Goal: Information Seeking & Learning: Check status

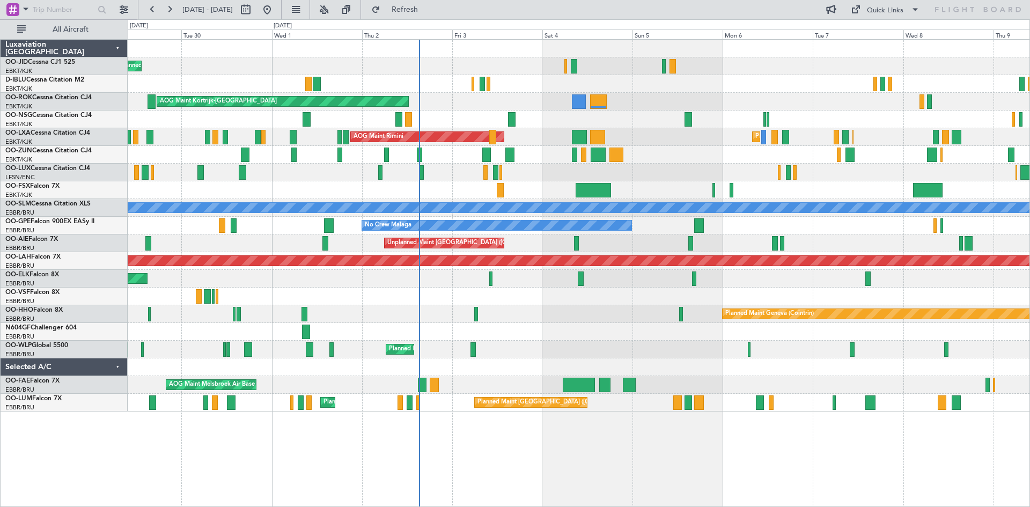
click at [739, 158] on div "Planned Maint Kortrijk-[GEOGRAPHIC_DATA] A/C Unavailable [GEOGRAPHIC_DATA]-[GEO…" at bounding box center [579, 226] width 902 height 372
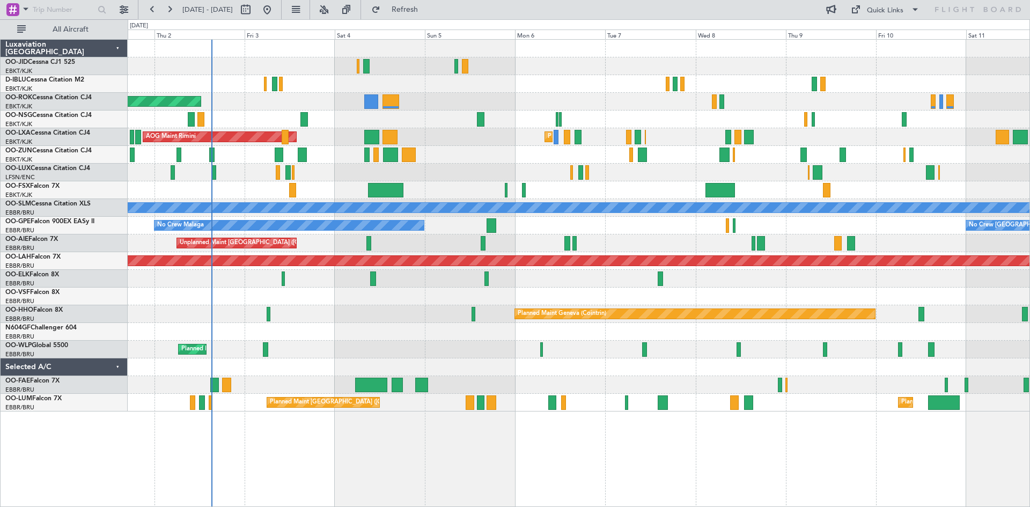
click at [676, 137] on div "Planned Maint Kortrijk-[GEOGRAPHIC_DATA] AOG Maint [GEOGRAPHIC_DATA]" at bounding box center [579, 137] width 902 height 18
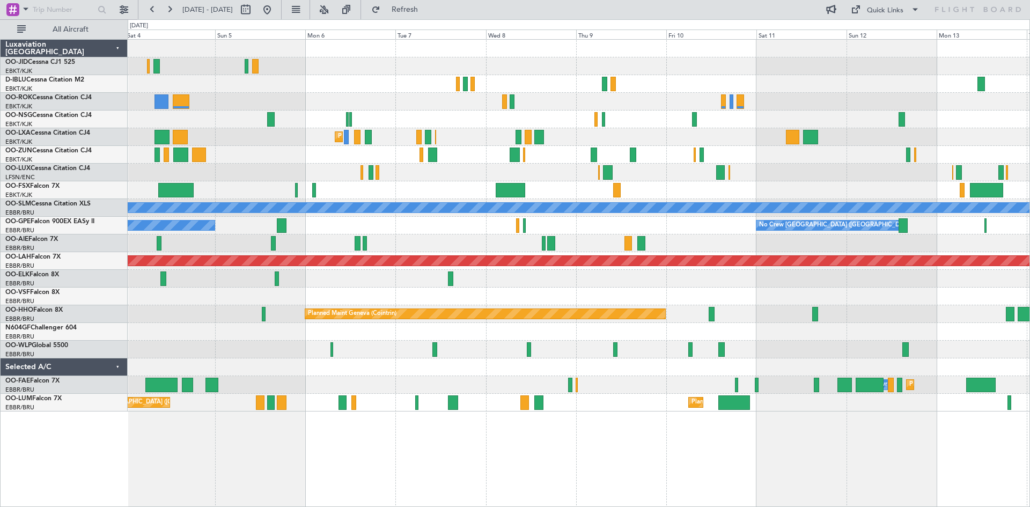
click at [472, 118] on div at bounding box center [579, 120] width 902 height 18
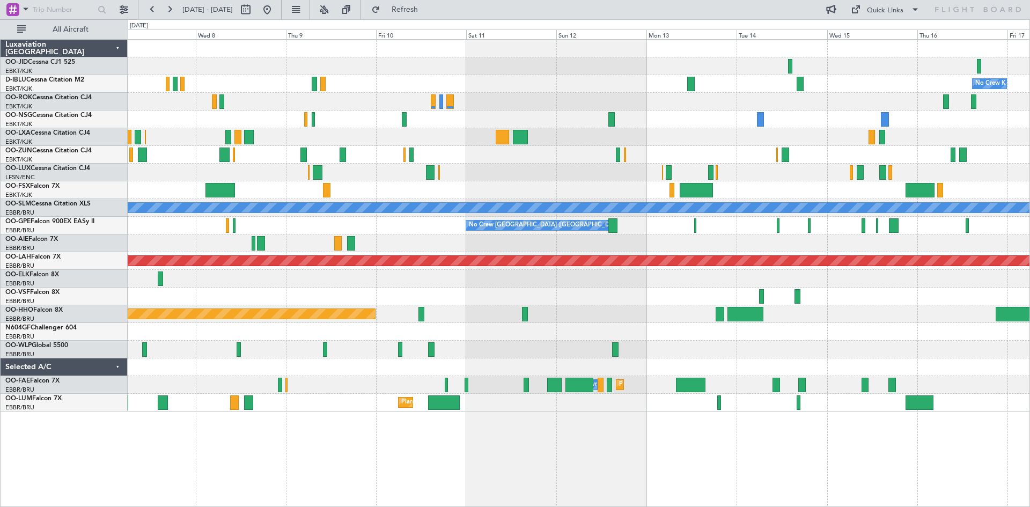
click at [419, 144] on div "Planned Maint Kortrijk-[GEOGRAPHIC_DATA]" at bounding box center [579, 137] width 902 height 18
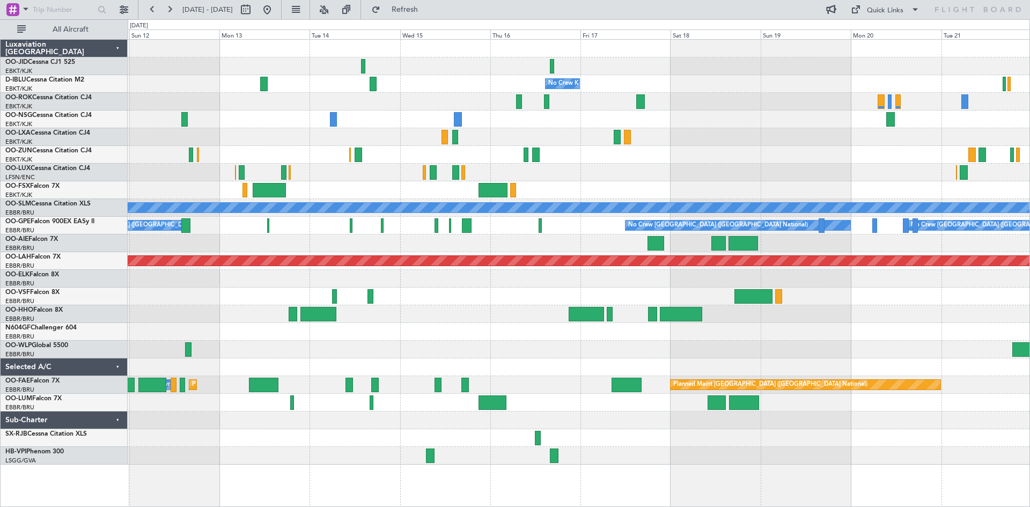
click at [721, 150] on div "No Crew No Crew Kortrijk-[GEOGRAPHIC_DATA] No Crew A/C Unavailable [GEOGRAPHIC_…" at bounding box center [579, 252] width 902 height 425
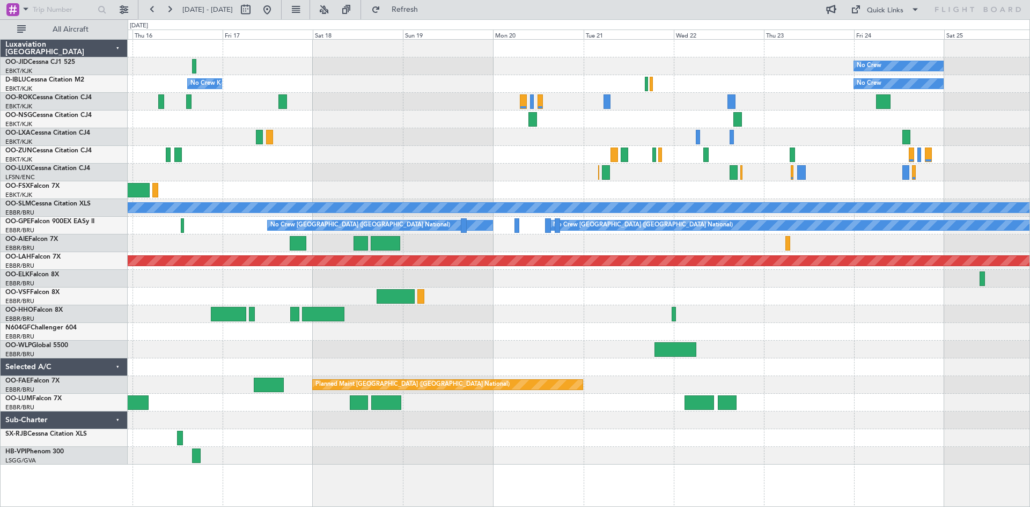
click at [540, 200] on div "No Crew No Crew Kortrijk-[GEOGRAPHIC_DATA] No Crew A/C Unavailable [GEOGRAPHIC_…" at bounding box center [579, 252] width 902 height 425
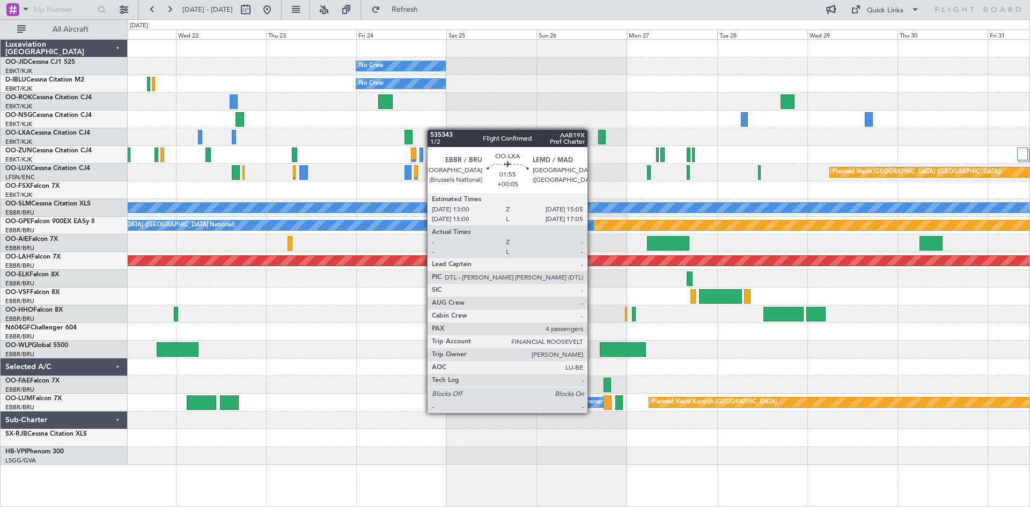
click at [284, 134] on div "No Crew No Crew Planned Maint [GEOGRAPHIC_DATA] ([GEOGRAPHIC_DATA]) A/C Unavail…" at bounding box center [579, 252] width 902 height 425
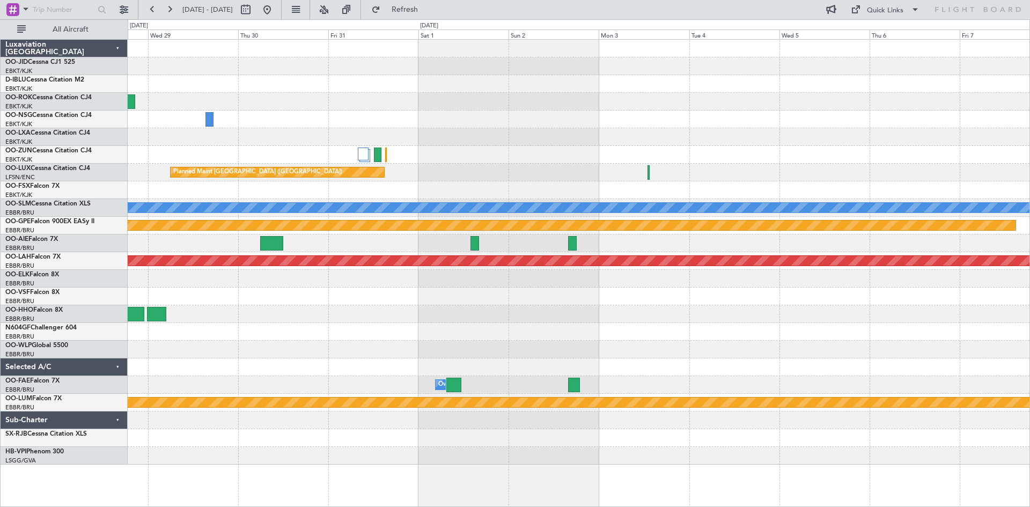
click at [243, 125] on div "Planned Maint [GEOGRAPHIC_DATA] ([GEOGRAPHIC_DATA]) A/C Unavailable [GEOGRAPHIC…" at bounding box center [579, 252] width 902 height 425
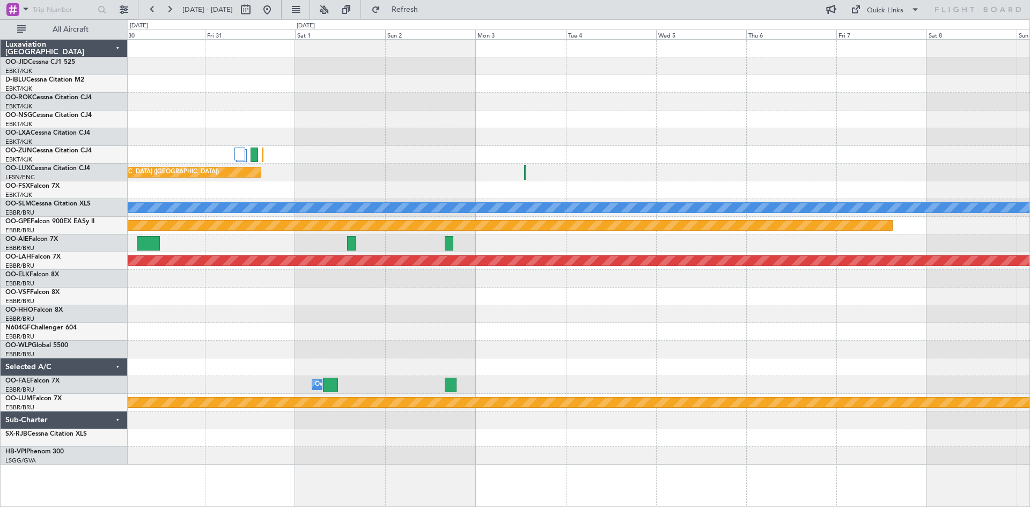
click at [303, 112] on div at bounding box center [579, 120] width 902 height 18
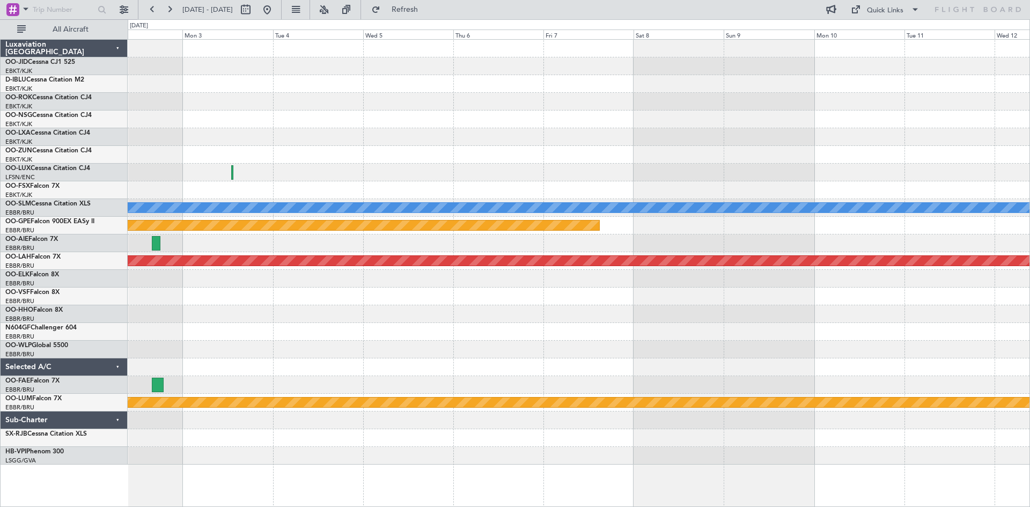
click at [323, 112] on div at bounding box center [579, 120] width 902 height 18
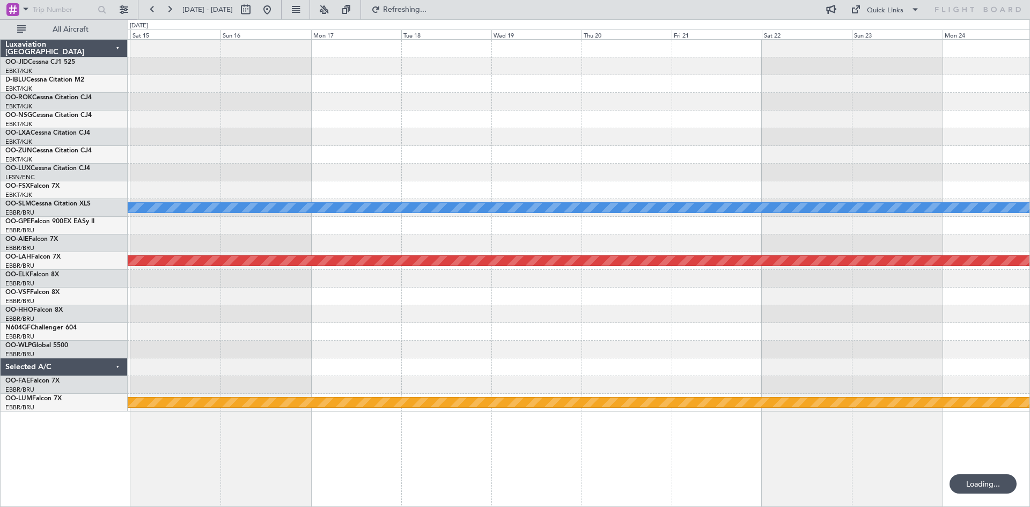
click at [331, 133] on div "A/C Unavailable [GEOGRAPHIC_DATA] Planned [GEOGRAPHIC_DATA][PERSON_NAME]-[GEOGR…" at bounding box center [579, 226] width 902 height 372
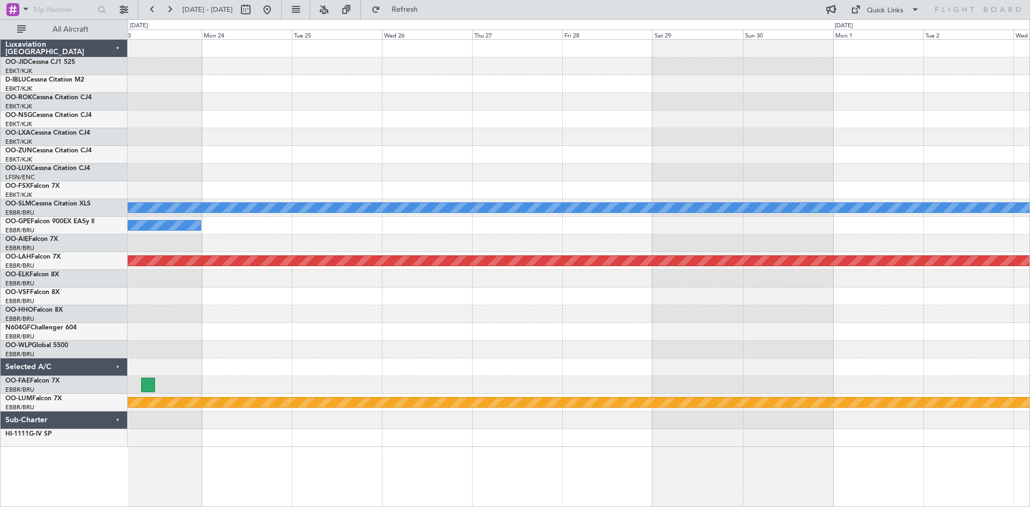
click at [428, 122] on div "A/C Unavailable [GEOGRAPHIC_DATA] No Crew [GEOGRAPHIC_DATA] (Brussels National)…" at bounding box center [579, 243] width 902 height 407
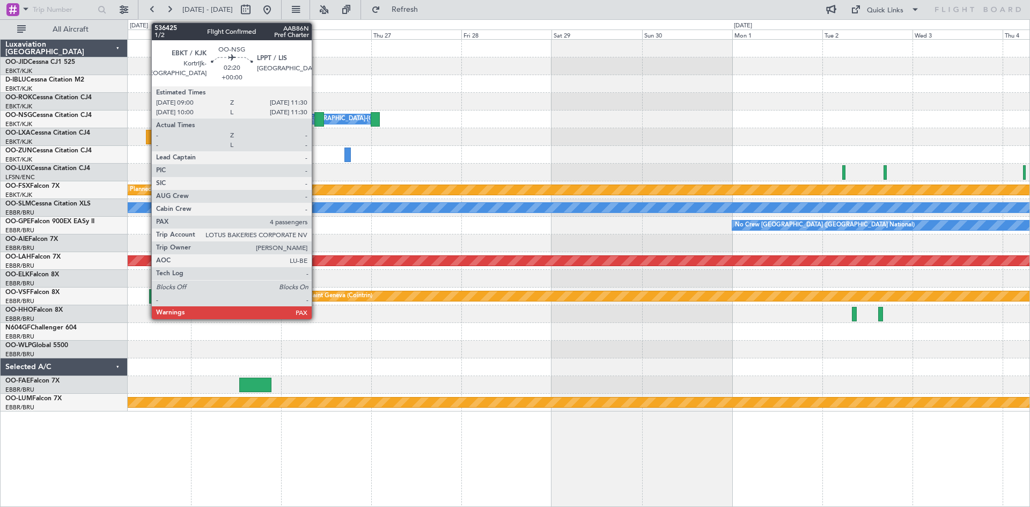
click at [317, 118] on div at bounding box center [319, 119] width 10 height 14
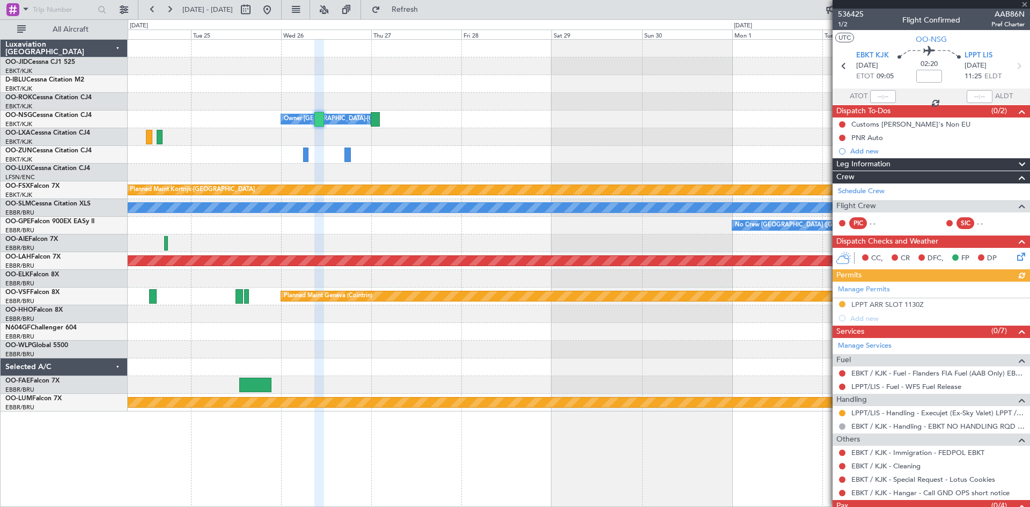
click at [1025, 4] on div at bounding box center [931, 4] width 197 height 9
click at [1025, 3] on span at bounding box center [1025, 5] width 11 height 10
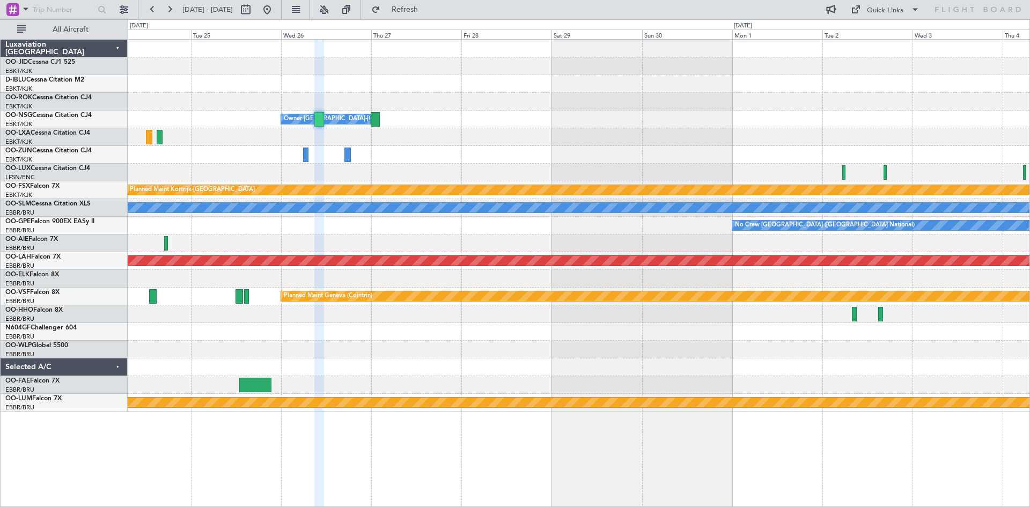
type input "0"
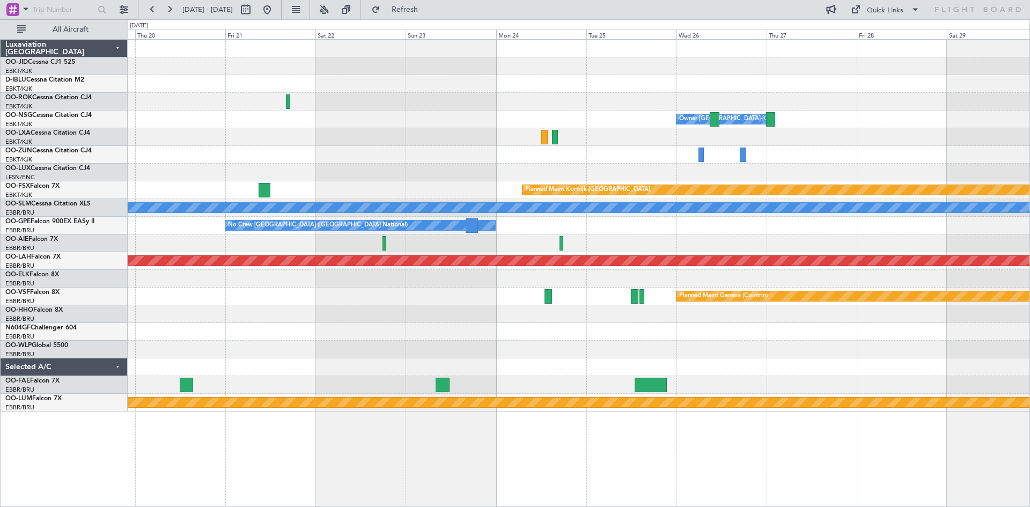
click at [655, 148] on div "Owner [GEOGRAPHIC_DATA]-[GEOGRAPHIC_DATA] Planned Maint [GEOGRAPHIC_DATA]-[GEOG…" at bounding box center [579, 226] width 902 height 372
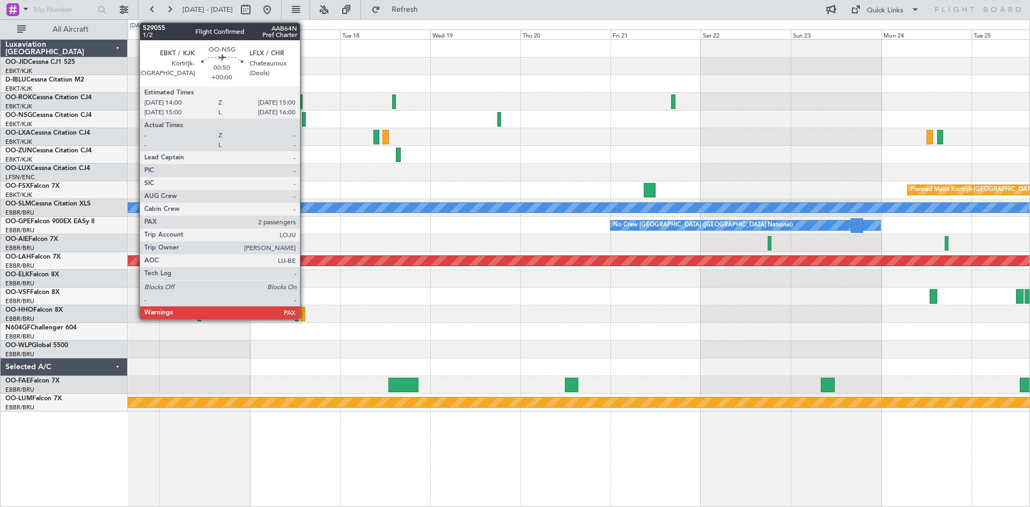
click at [305, 118] on div at bounding box center [304, 119] width 4 height 14
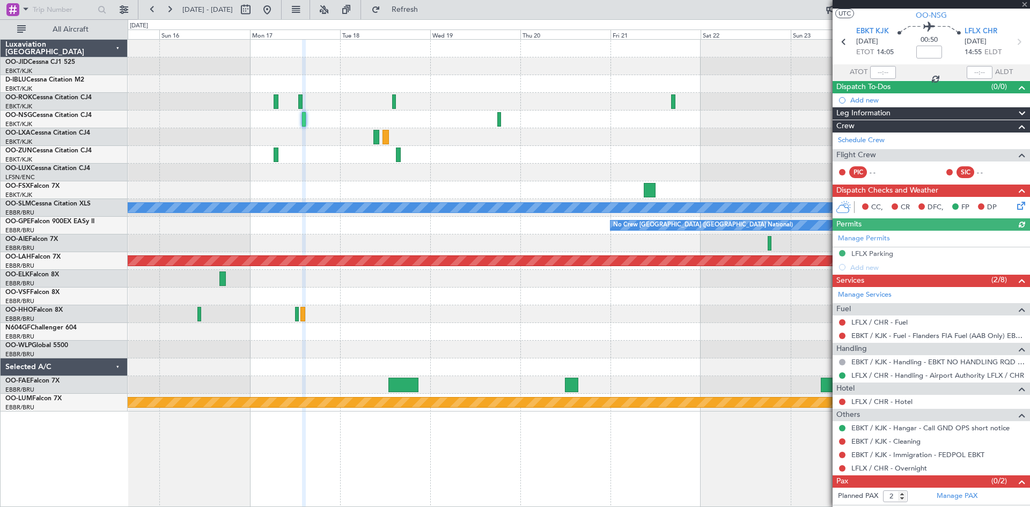
scroll to position [36, 0]
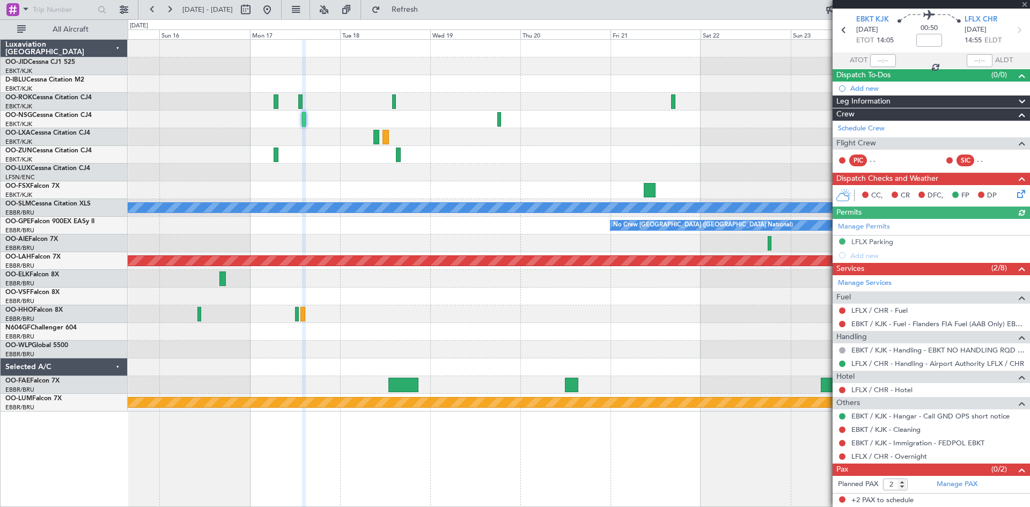
click at [1025, 5] on div at bounding box center [931, 4] width 197 height 9
click at [1026, 4] on span at bounding box center [1025, 5] width 11 height 10
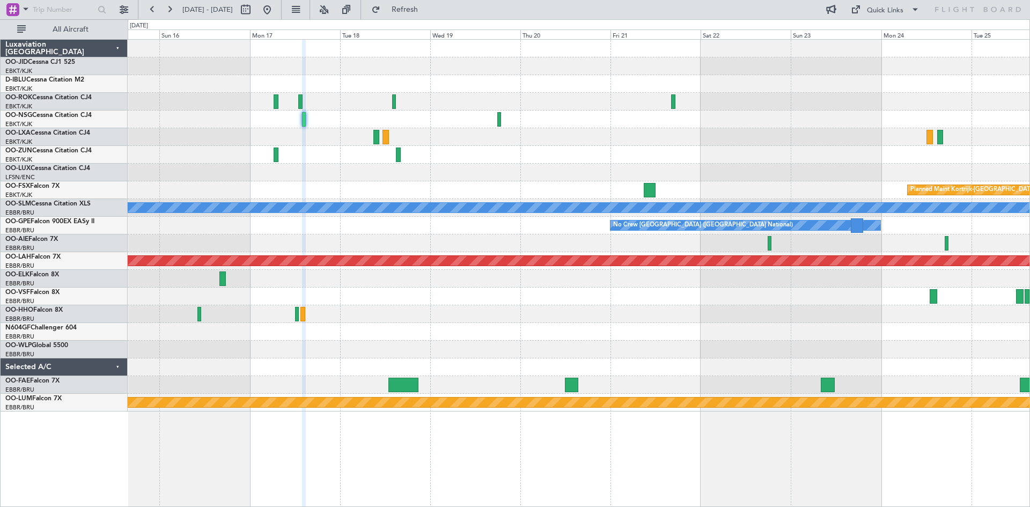
type input "0"
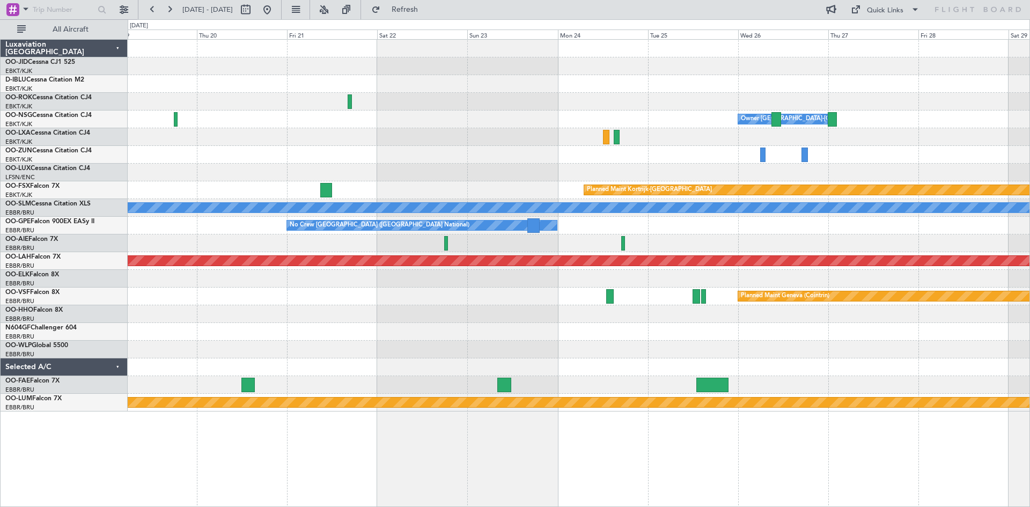
click at [288, 181] on div at bounding box center [579, 173] width 902 height 18
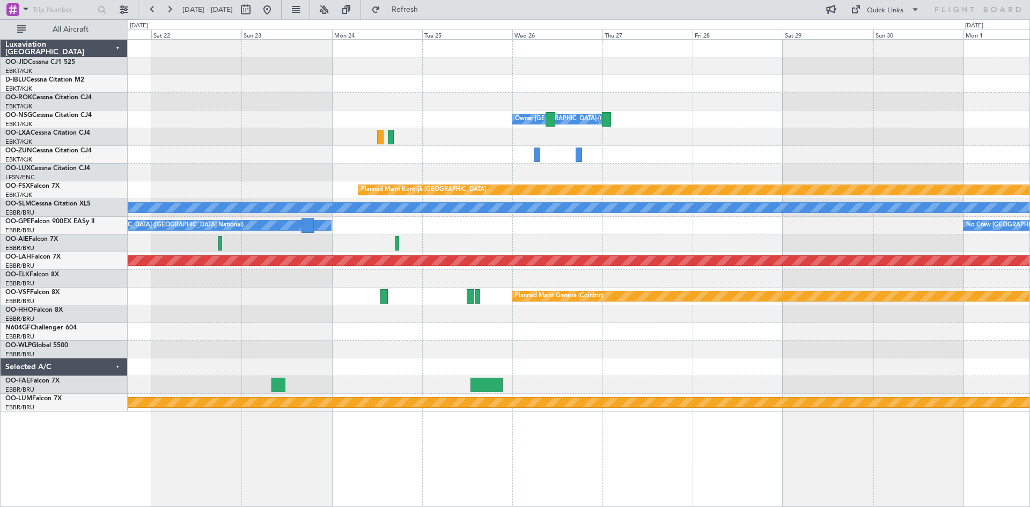
click at [288, 175] on div at bounding box center [579, 173] width 902 height 18
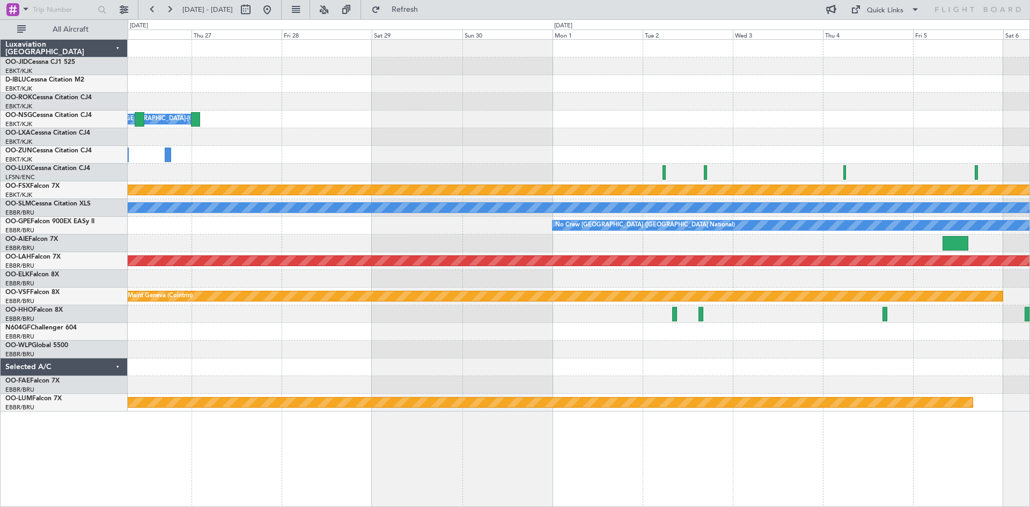
click at [253, 171] on div at bounding box center [579, 173] width 902 height 18
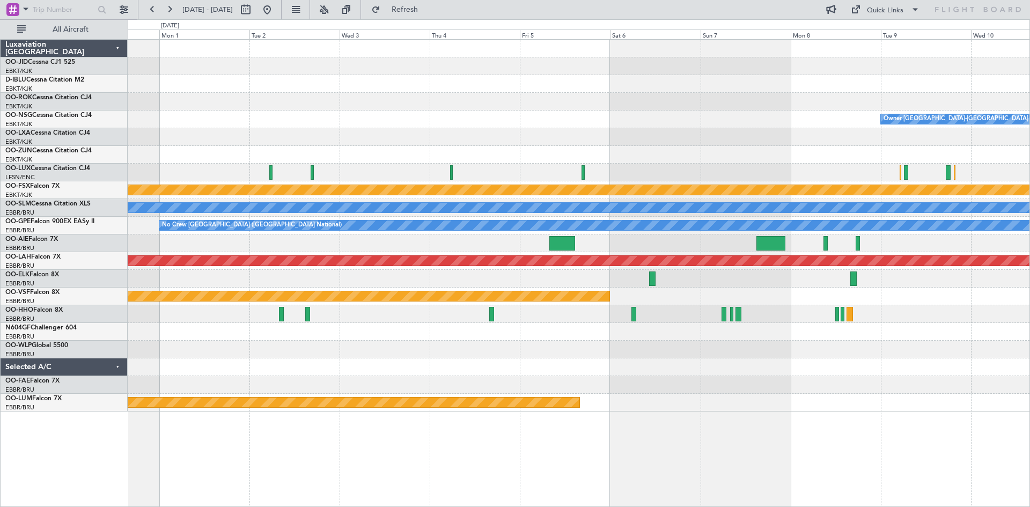
click at [269, 164] on div "Owner [GEOGRAPHIC_DATA]-[GEOGRAPHIC_DATA] Planned Maint [GEOGRAPHIC_DATA]-[GEOG…" at bounding box center [579, 226] width 902 height 372
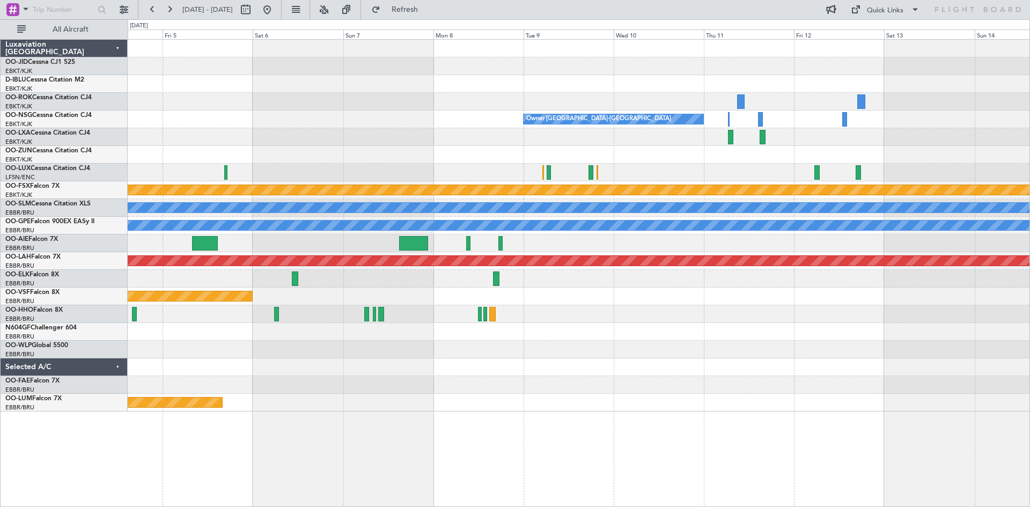
click at [294, 157] on div at bounding box center [579, 155] width 902 height 18
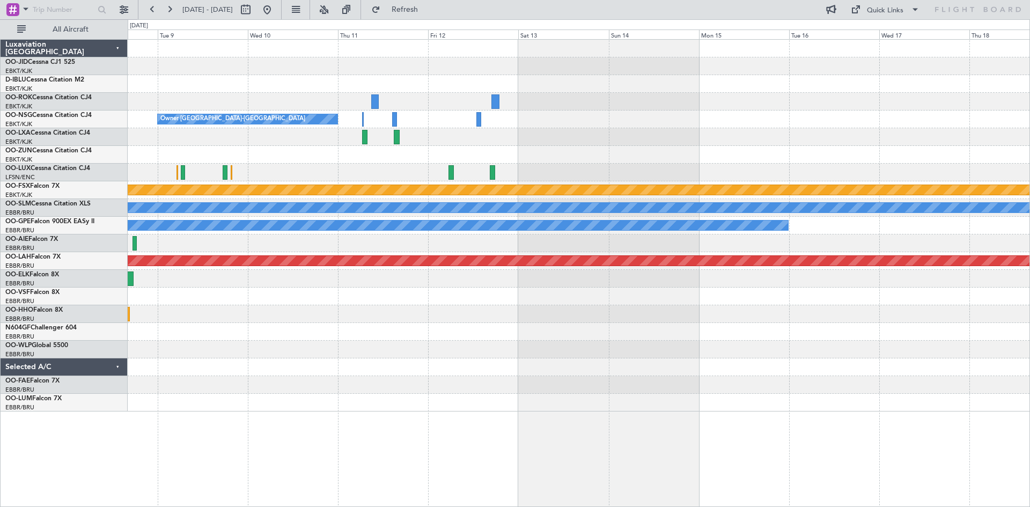
click at [303, 161] on div at bounding box center [579, 155] width 902 height 18
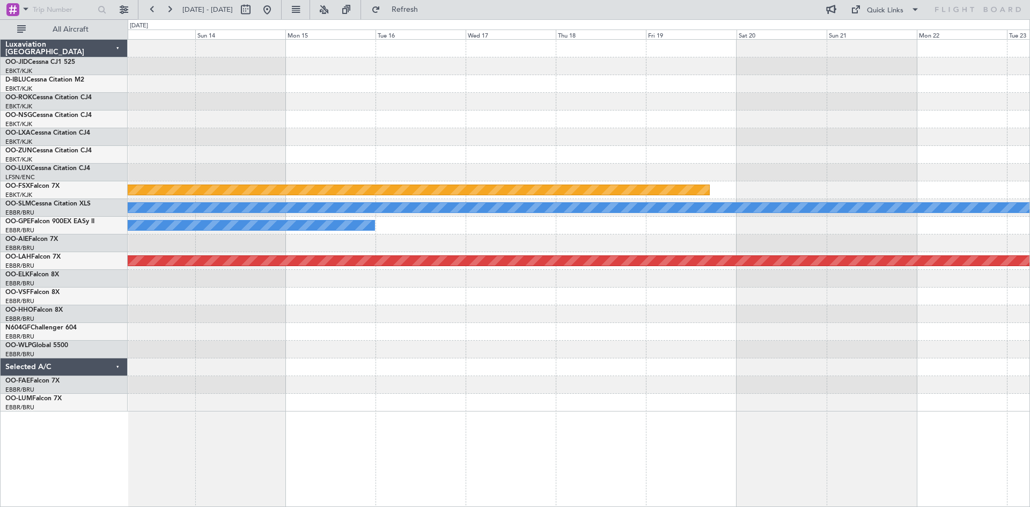
click at [305, 163] on div at bounding box center [579, 155] width 902 height 18
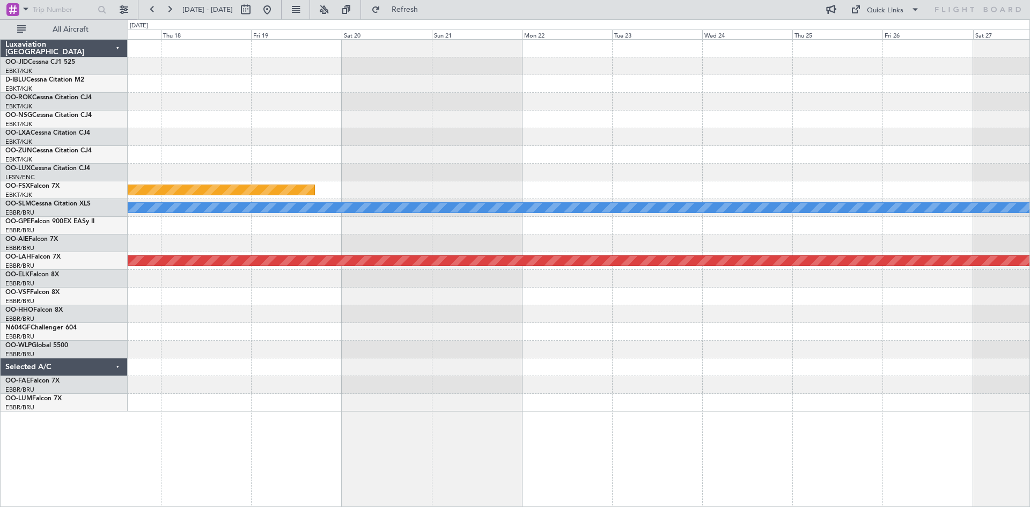
click at [313, 165] on div at bounding box center [579, 173] width 902 height 18
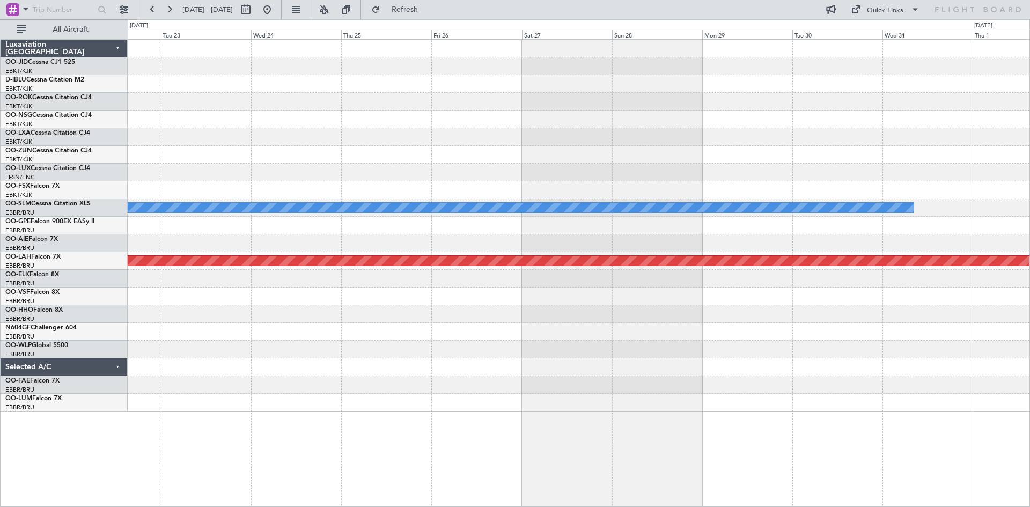
click at [292, 165] on div at bounding box center [579, 173] width 902 height 18
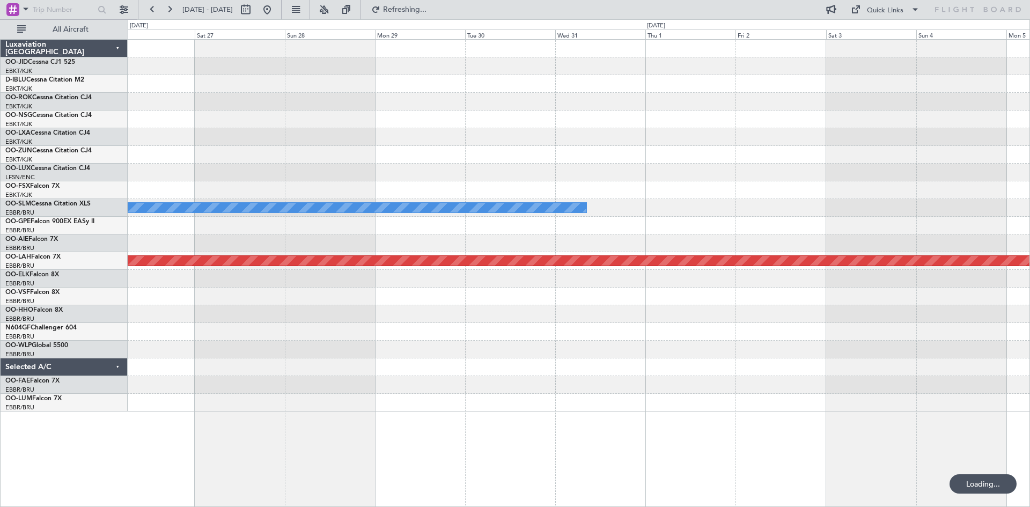
click at [724, 171] on div at bounding box center [579, 173] width 902 height 18
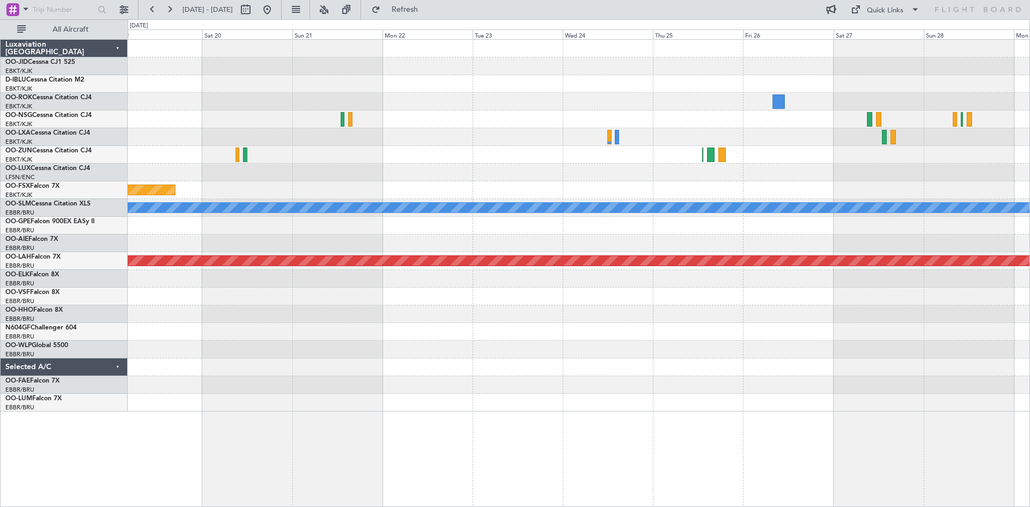
click at [527, 177] on div at bounding box center [579, 173] width 902 height 18
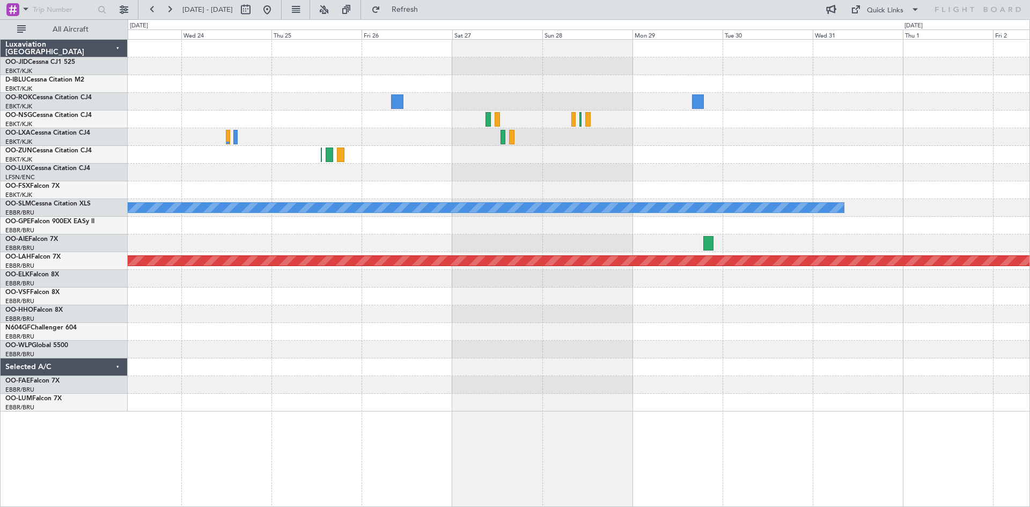
click at [303, 194] on div at bounding box center [579, 190] width 902 height 18
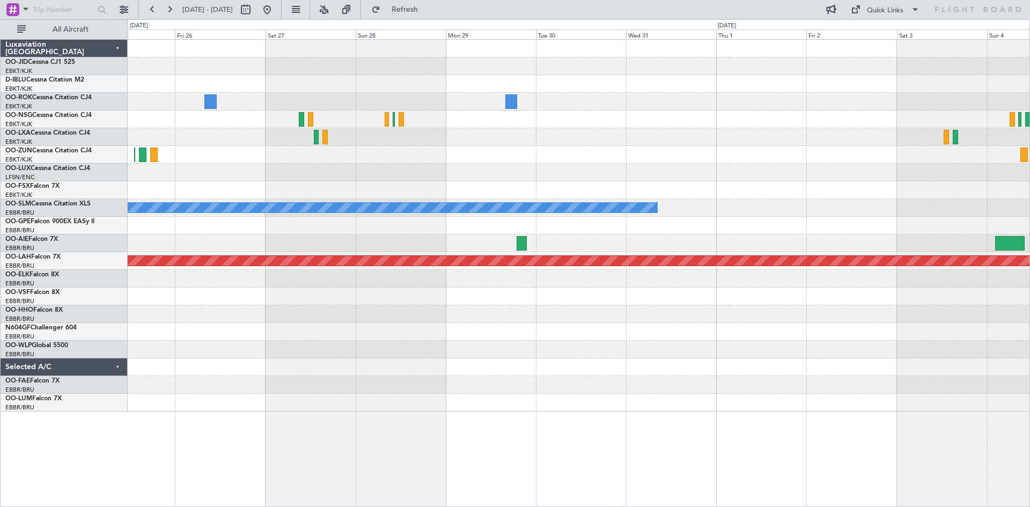
click at [530, 182] on div "A/C Unavailable [GEOGRAPHIC_DATA] Planned [GEOGRAPHIC_DATA][PERSON_NAME]-[GEOGR…" at bounding box center [579, 226] width 902 height 372
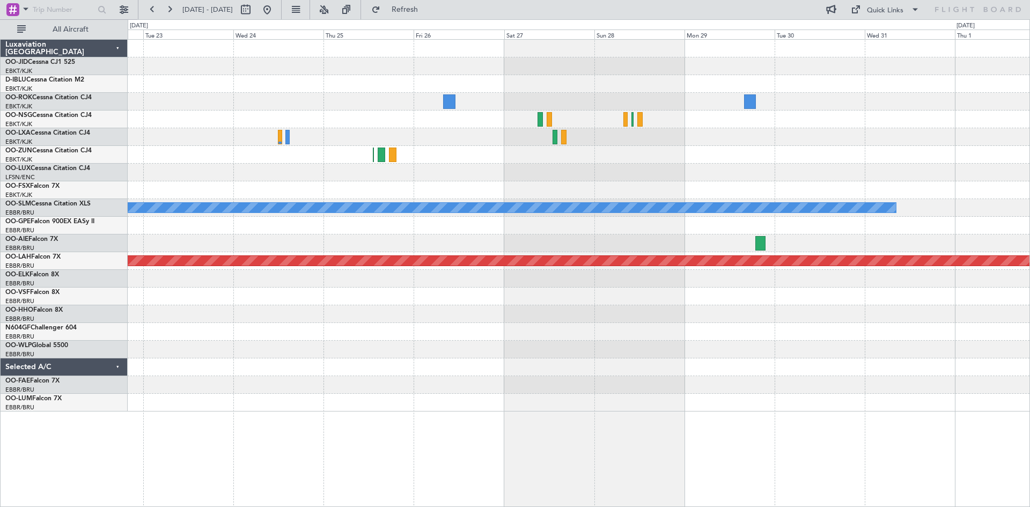
click at [834, 170] on div at bounding box center [579, 173] width 902 height 18
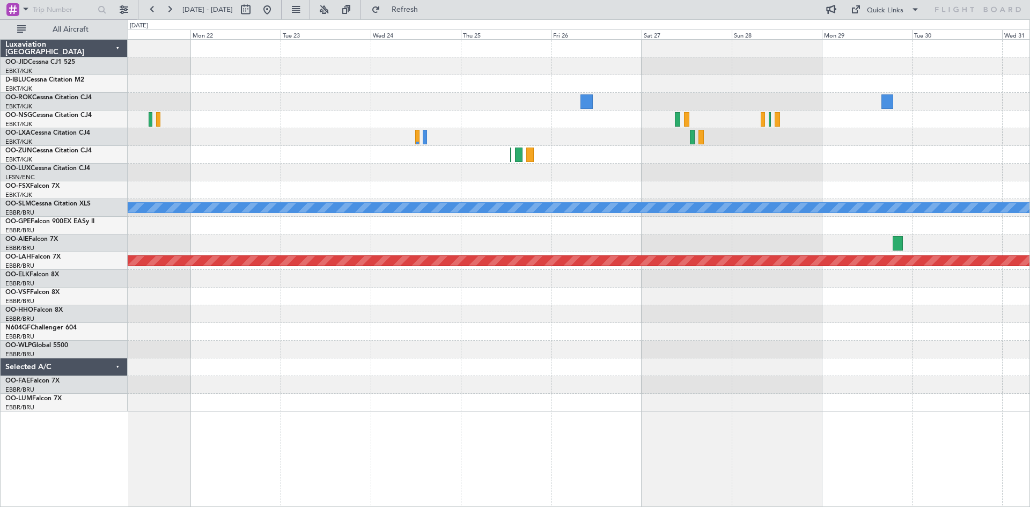
click at [325, 173] on div at bounding box center [579, 173] width 902 height 18
